Goal: Check status: Check status

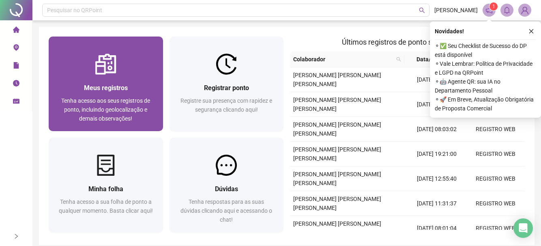
click at [121, 85] on span "Meus registros" at bounding box center [106, 88] width 44 height 8
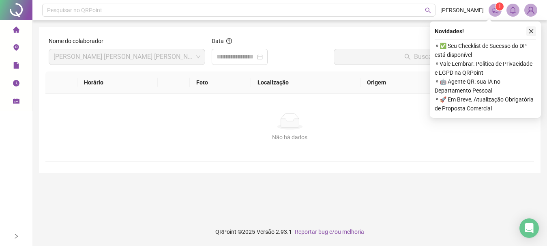
click at [530, 31] on icon "close" at bounding box center [531, 31] width 6 height 6
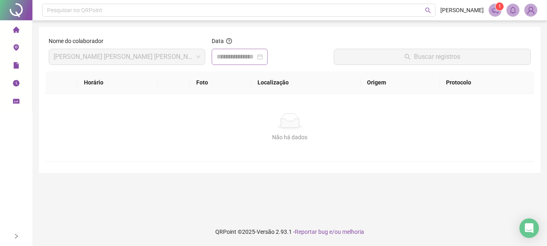
click at [263, 57] on div at bounding box center [240, 57] width 46 height 10
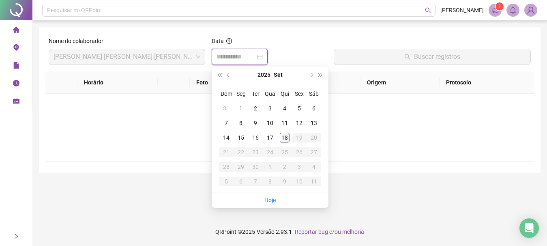
type input "**********"
click at [287, 133] on div "18" at bounding box center [285, 138] width 10 height 10
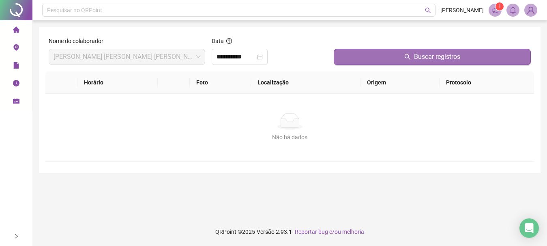
click at [396, 54] on button "Buscar registros" at bounding box center [432, 57] width 197 height 16
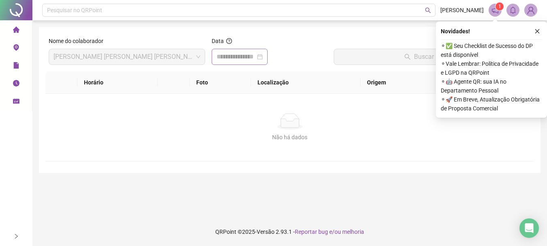
click at [263, 57] on div at bounding box center [240, 57] width 46 height 10
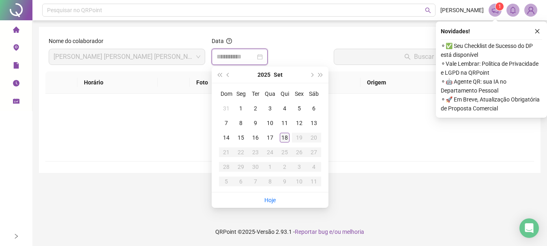
type input "**********"
click at [286, 141] on div "18" at bounding box center [285, 138] width 10 height 10
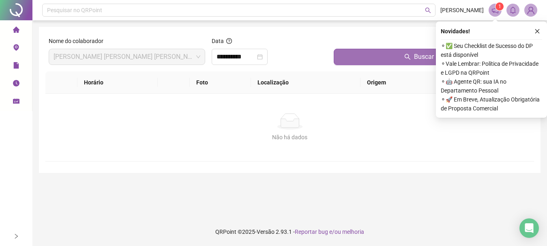
click at [361, 60] on button "Buscar registros" at bounding box center [432, 57] width 197 height 16
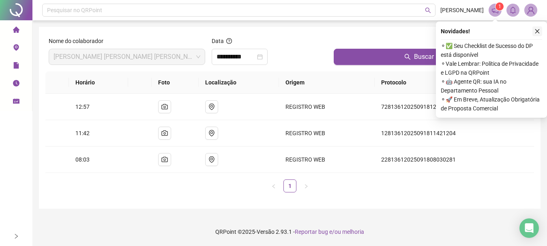
click at [538, 31] on icon "close" at bounding box center [537, 31] width 6 height 6
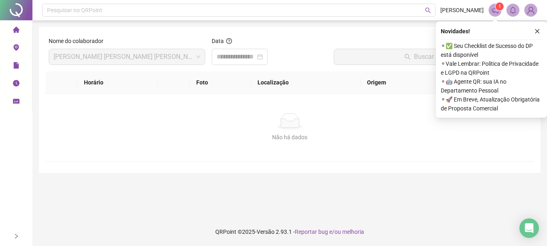
click at [342, 138] on div "Não há dados" at bounding box center [289, 137] width 469 height 9
click at [538, 31] on icon "close" at bounding box center [537, 31] width 6 height 6
